Goal: Task Accomplishment & Management: Manage account settings

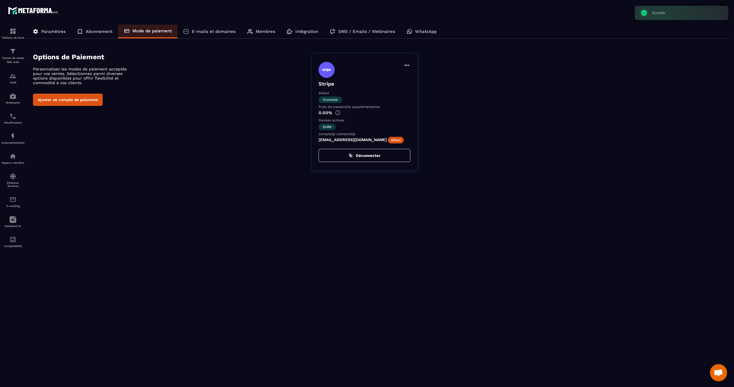
scroll to position [229, 0]
click at [337, 114] on img at bounding box center [337, 112] width 5 height 5
click at [406, 66] on icon at bounding box center [406, 65] width 7 height 7
click at [483, 68] on div "Définir par défaut Stripe Statut Connecté Frais de passerelle supplémentaires 0…" at bounding box center [519, 112] width 417 height 118
click at [220, 31] on p "E-mails et domaines" at bounding box center [214, 31] width 44 height 5
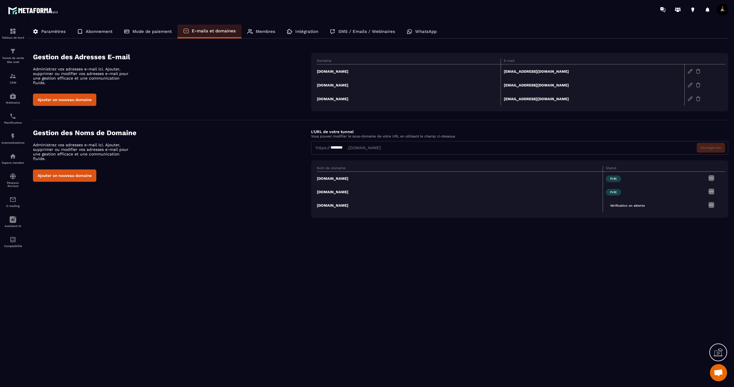
click at [267, 34] on div "Membres" at bounding box center [261, 32] width 40 height 14
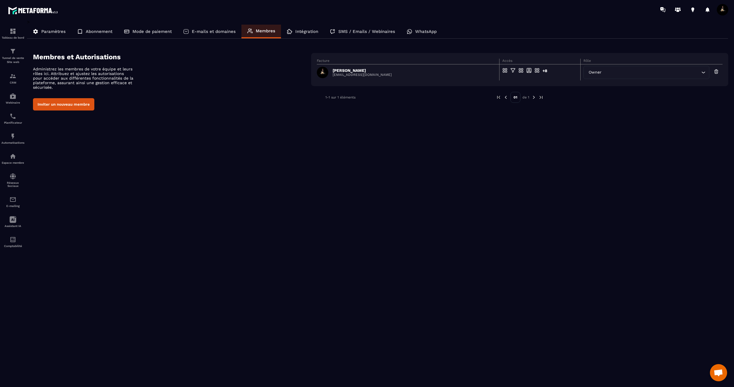
click at [304, 33] on p "Intégration" at bounding box center [306, 31] width 23 height 5
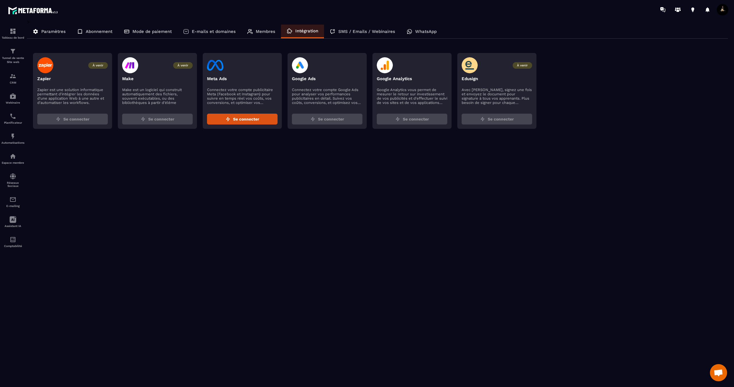
click at [338, 34] on div "SMS / Emails / Webinaires" at bounding box center [362, 32] width 77 height 14
